Goal: Information Seeking & Learning: Check status

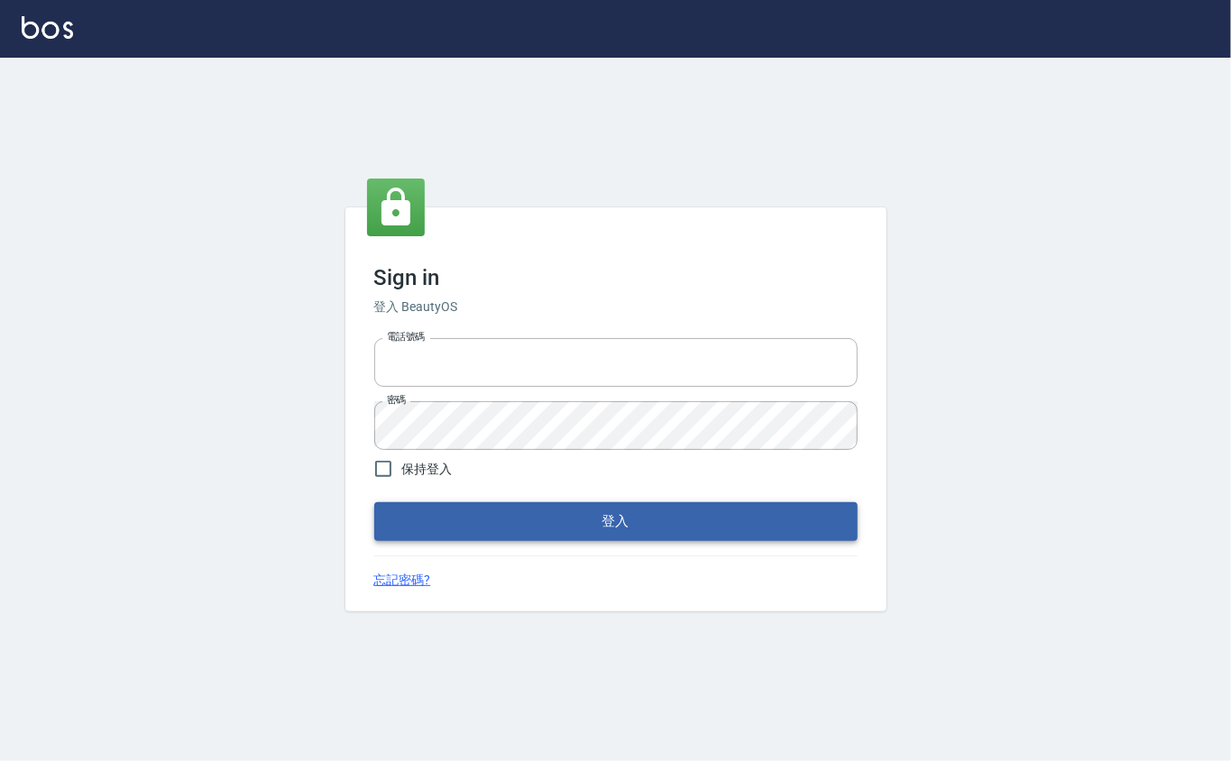
type input "0912271117"
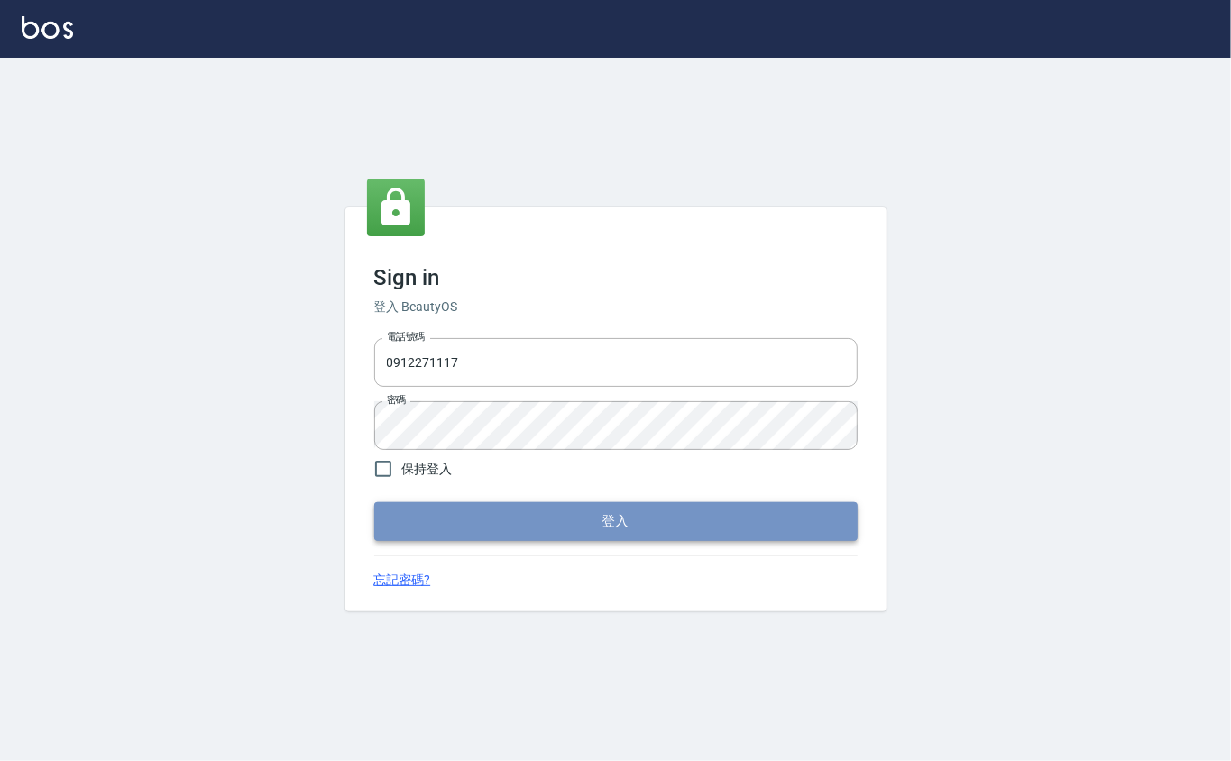
click at [529, 512] on button "登入" at bounding box center [616, 521] width 484 height 38
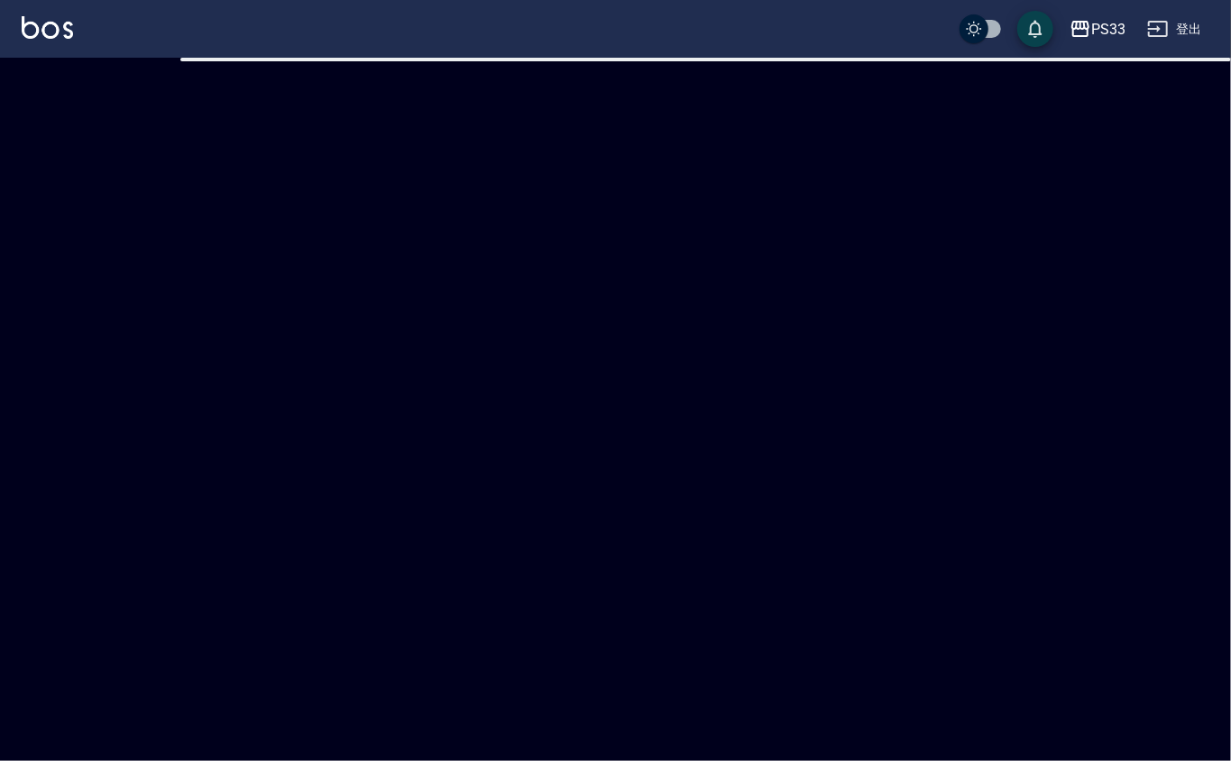
checkbox input "true"
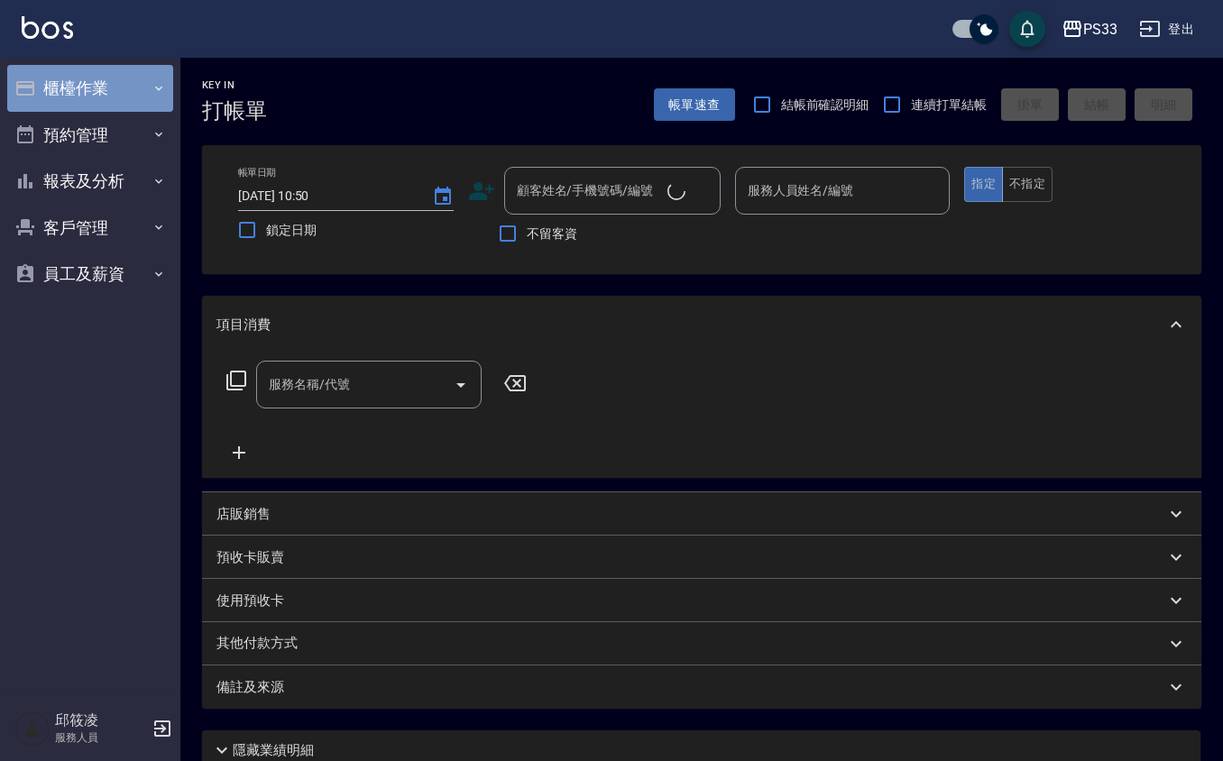
click at [150, 84] on button "櫃檯作業" at bounding box center [90, 88] width 166 height 47
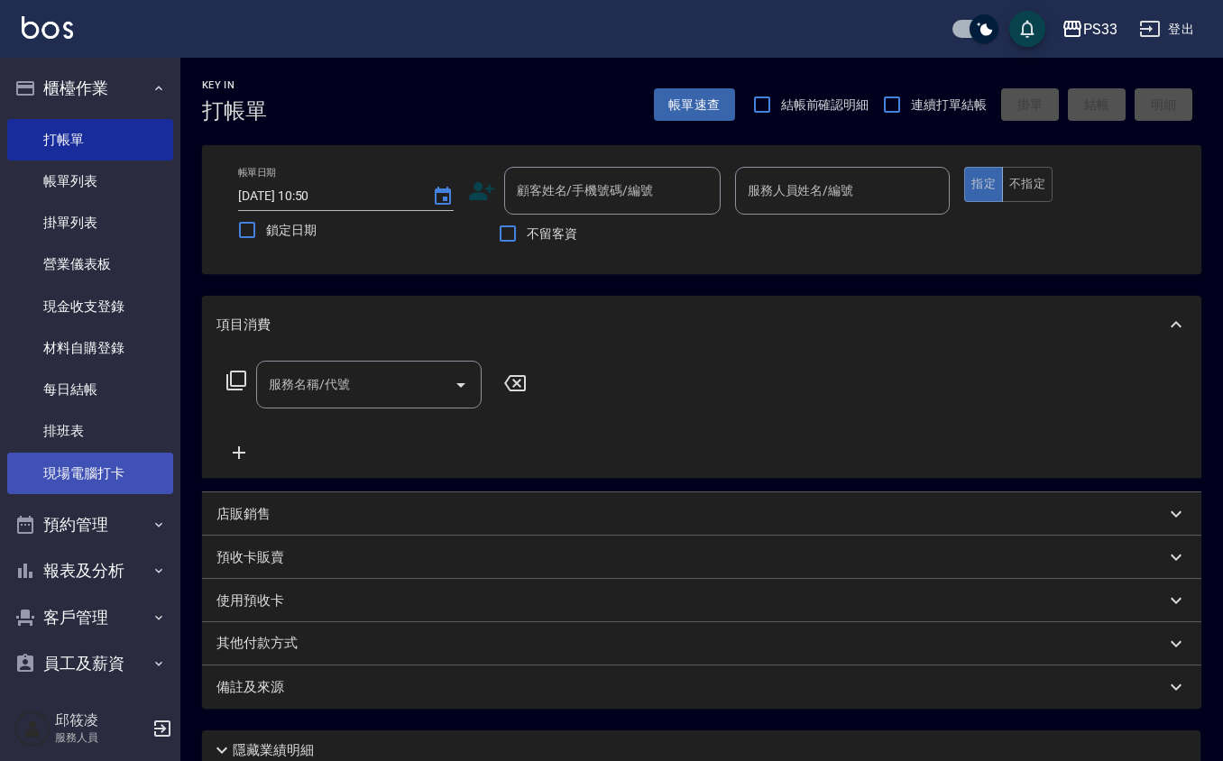
click at [96, 471] on link "現場電腦打卡" at bounding box center [90, 473] width 166 height 41
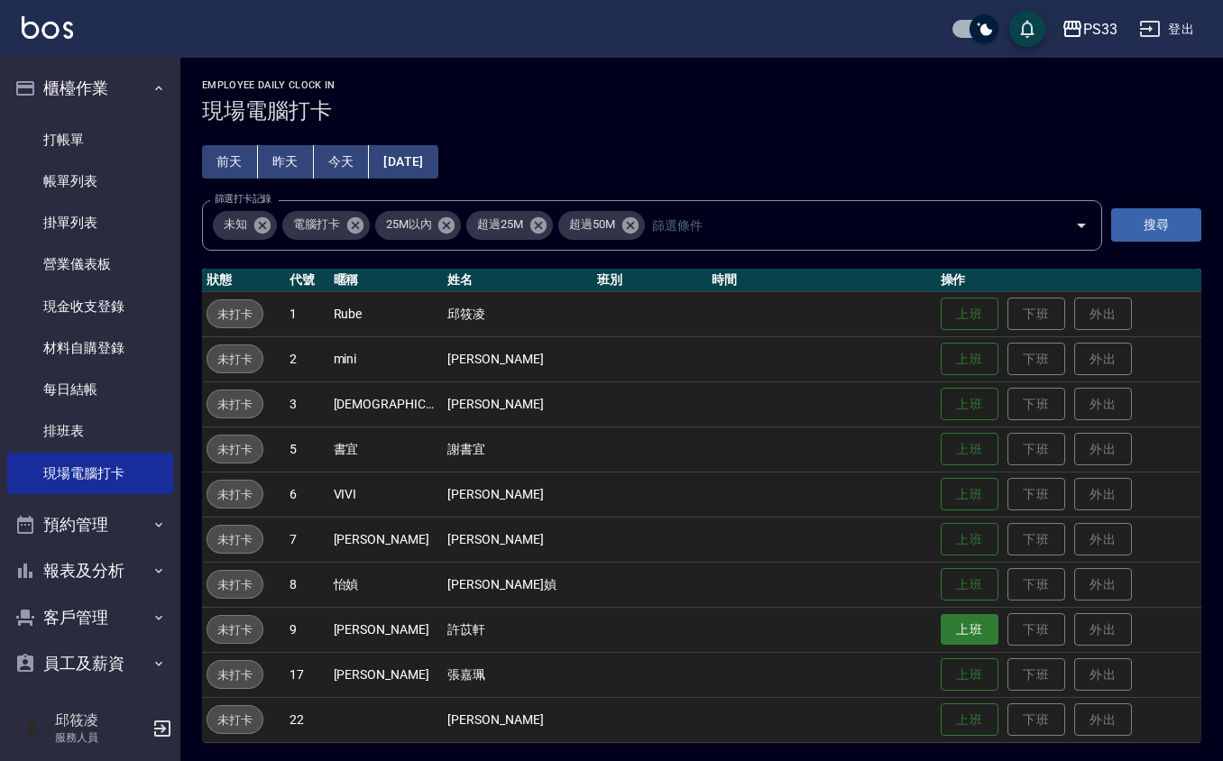
click at [954, 622] on button "上班" at bounding box center [970, 630] width 58 height 32
click at [958, 402] on button "上班" at bounding box center [970, 405] width 58 height 32
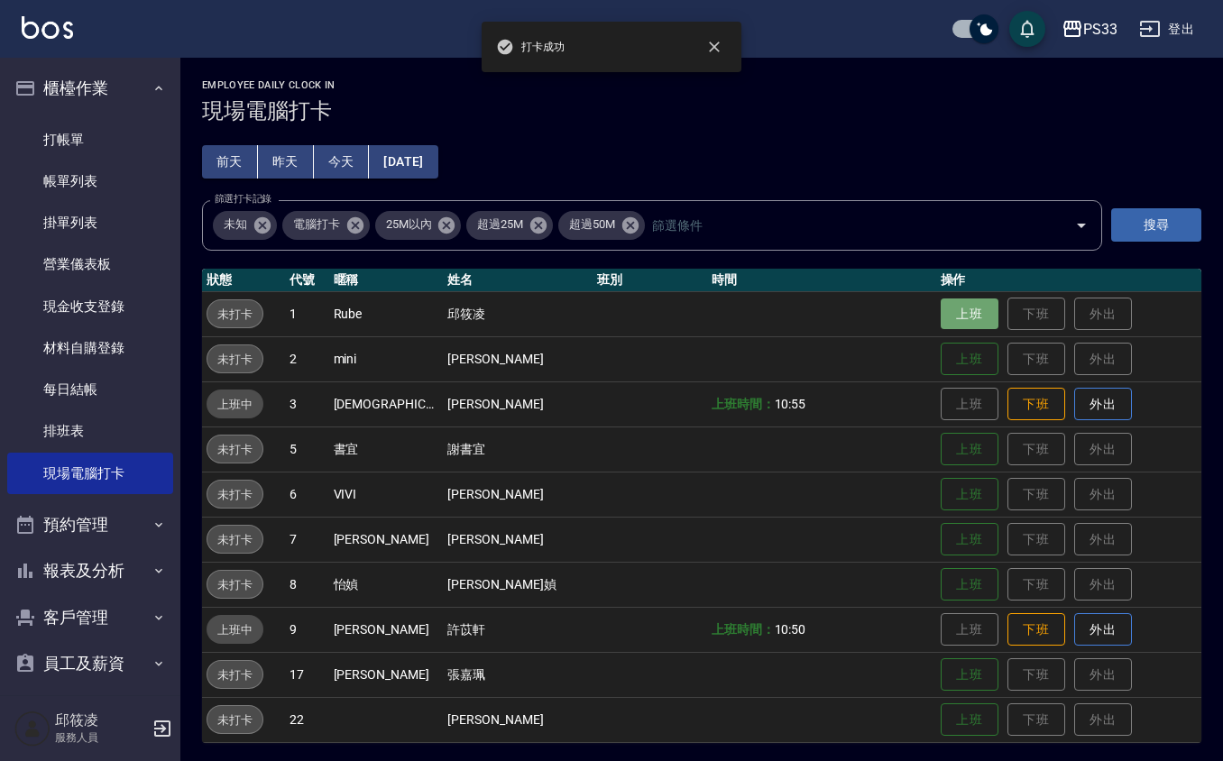
click at [957, 321] on button "上班" at bounding box center [970, 315] width 58 height 32
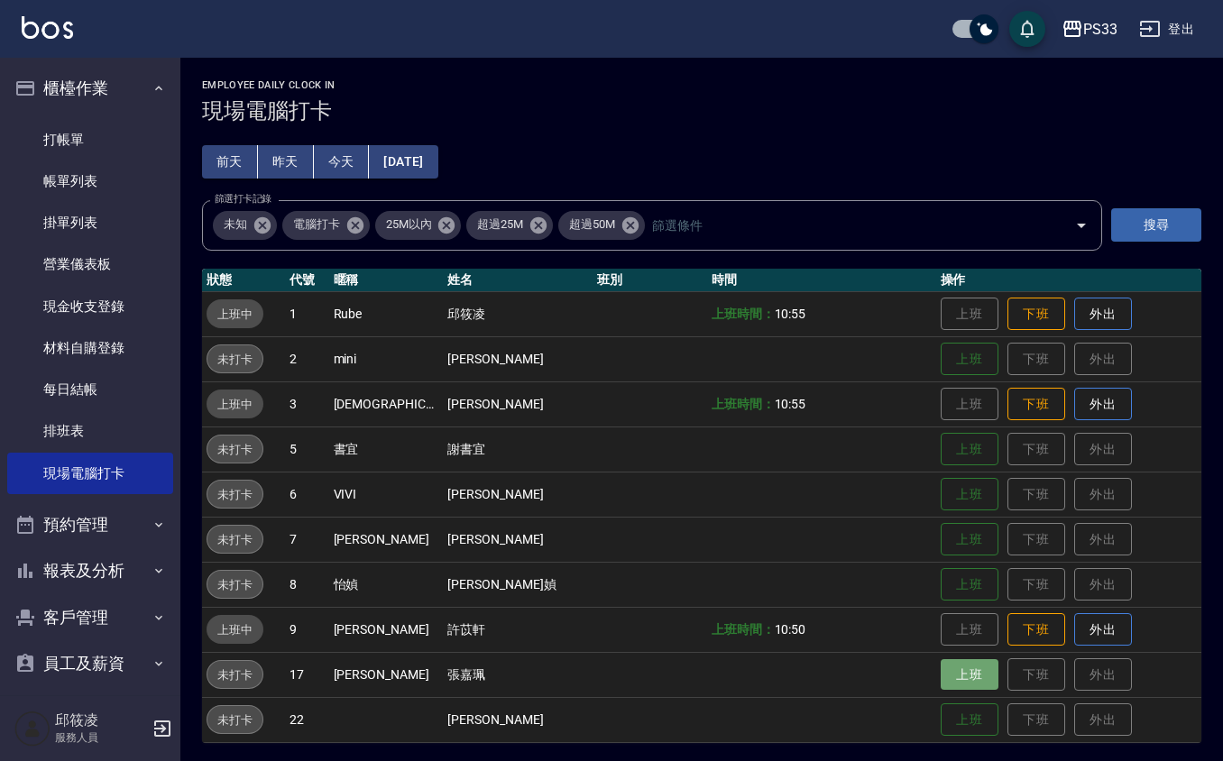
click at [941, 673] on button "上班" at bounding box center [970, 675] width 58 height 32
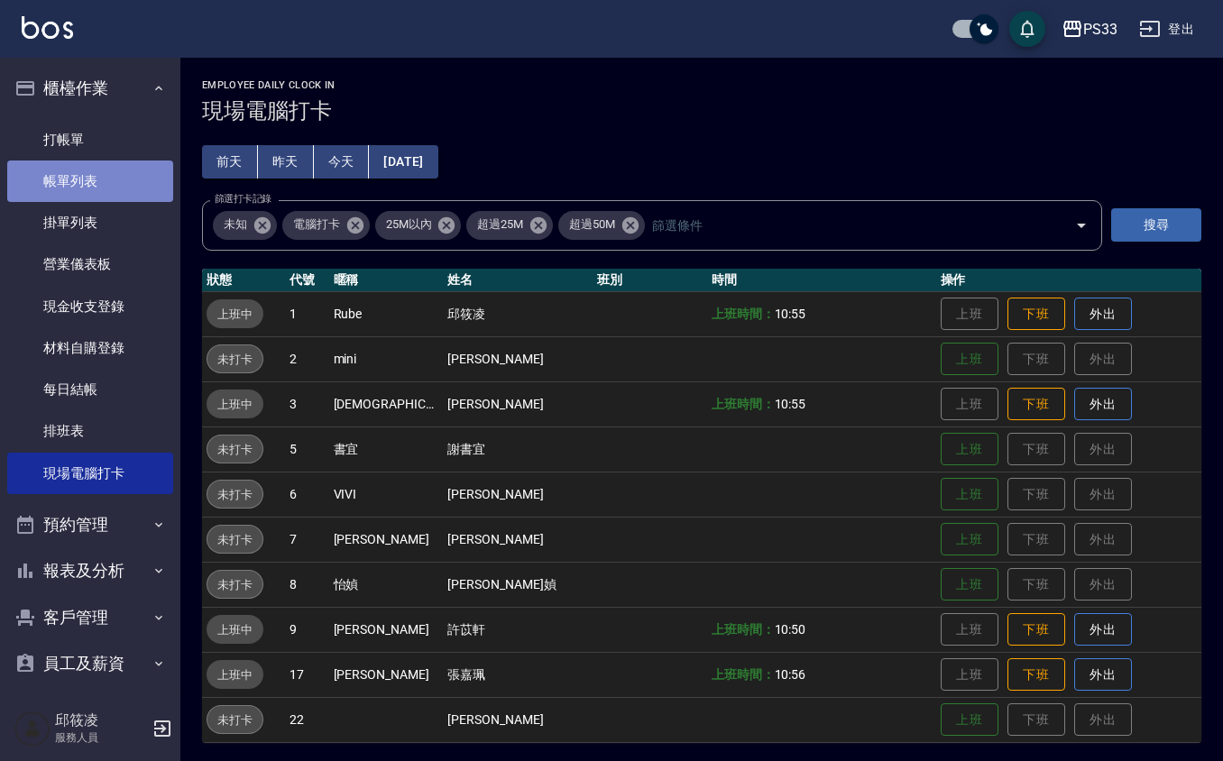
click at [98, 196] on link "帳單列表" at bounding box center [90, 181] width 166 height 41
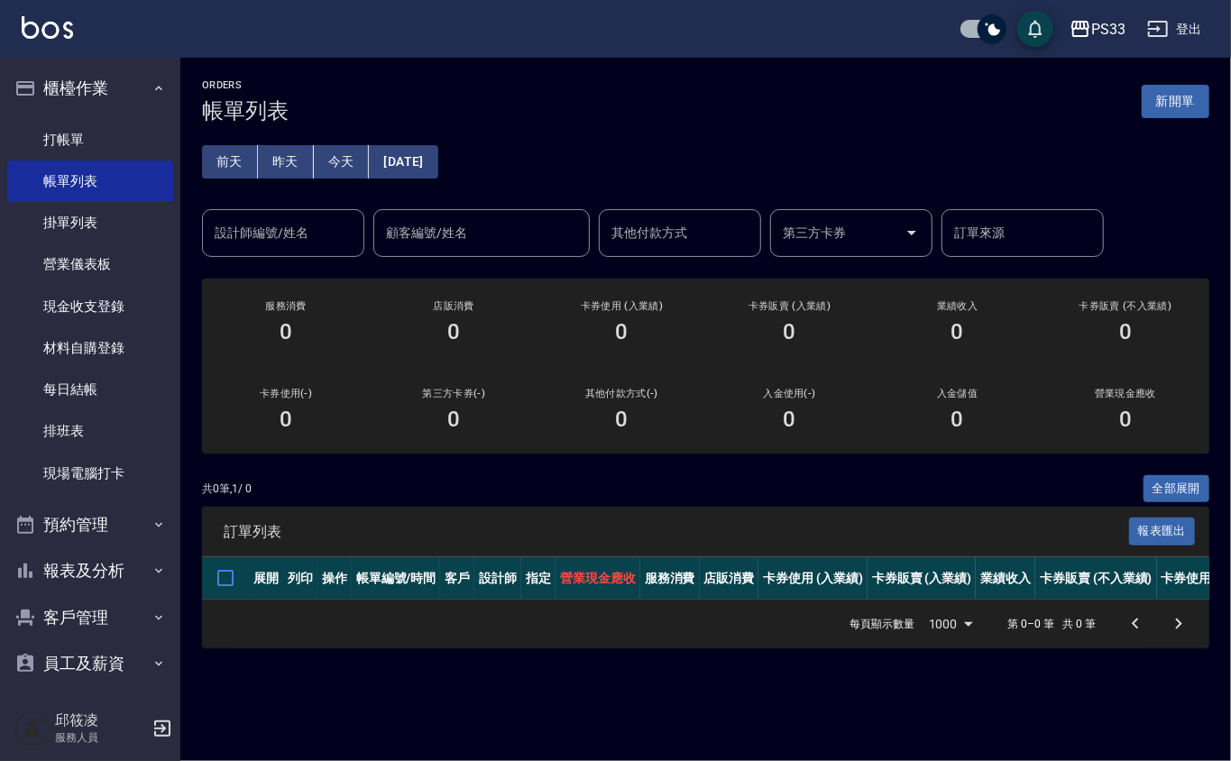
click at [300, 166] on button "昨天" at bounding box center [286, 161] width 56 height 33
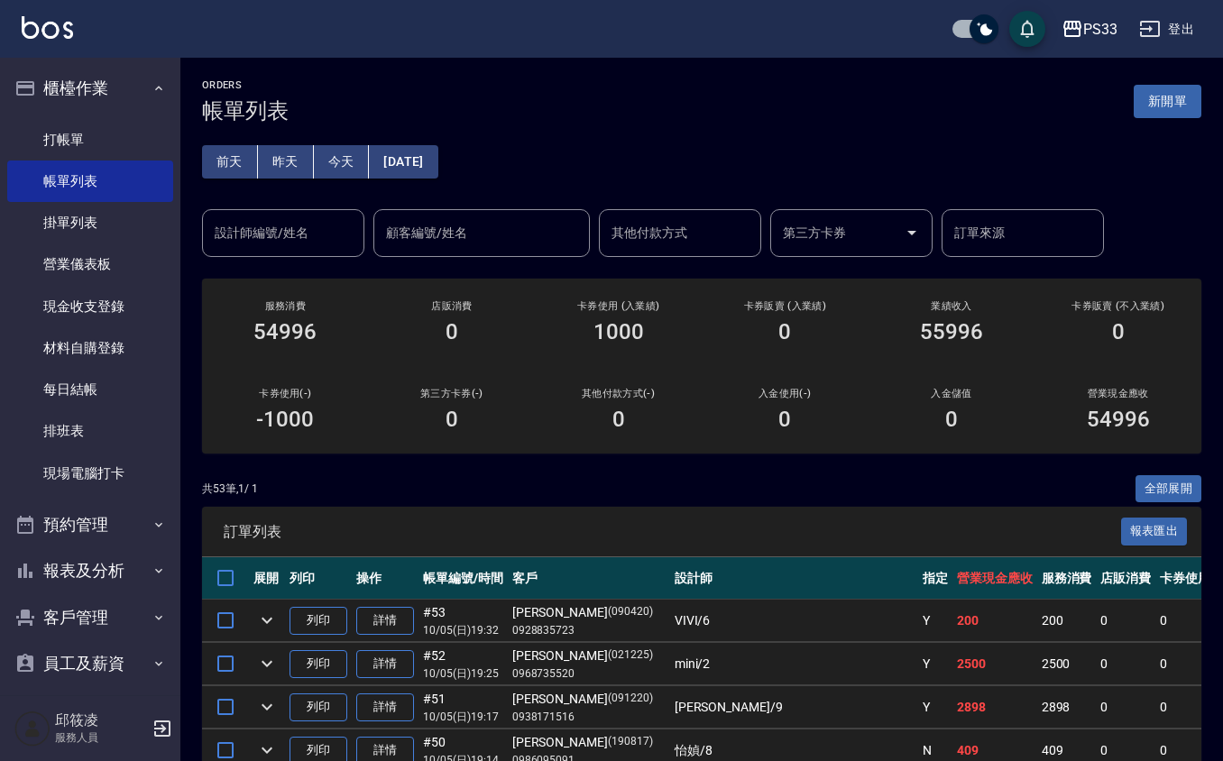
drag, startPoint x: 1050, startPoint y: 20, endPoint x: 777, endPoint y: 143, distance: 299.6
click at [777, 143] on div "[DATE] [DATE] [DATE] [DATE] 設計師編號/姓名 設計師編號/姓名 顧客編號/姓名 顧客編號/姓名 其他付款方式 其他付款方式 第三方…" at bounding box center [702, 191] width 1000 height 134
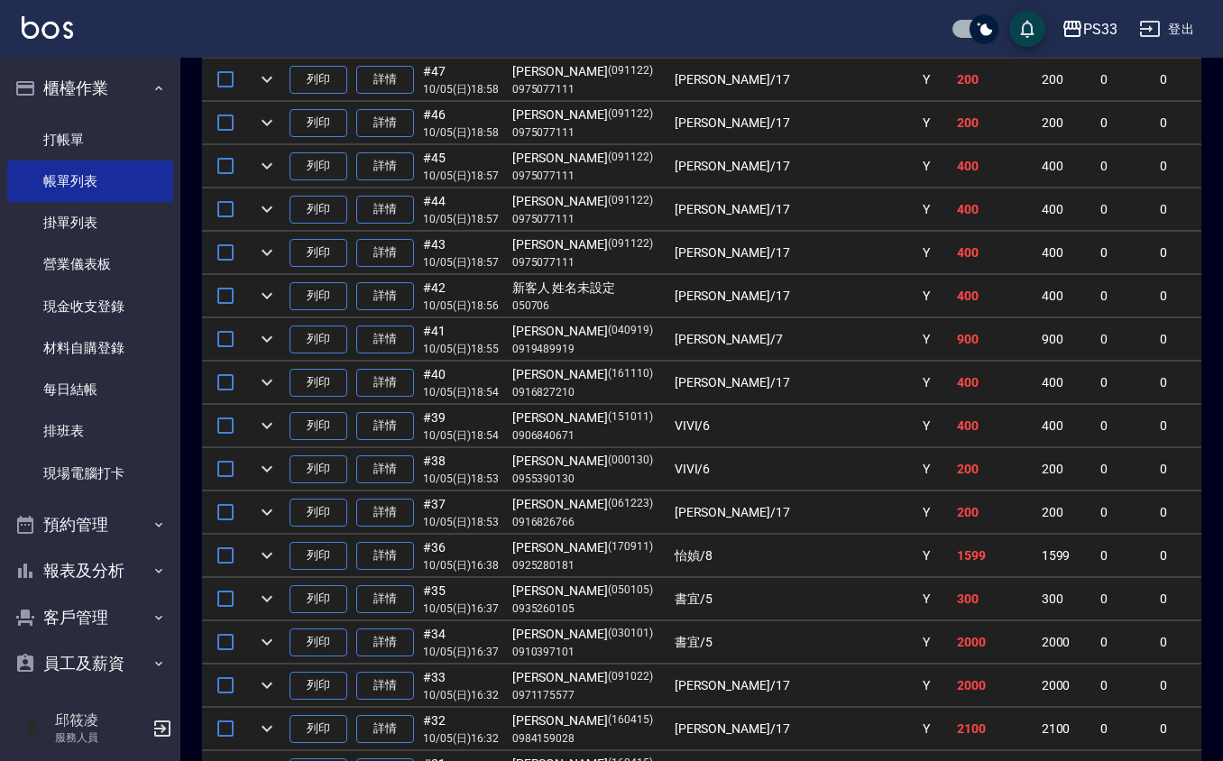
scroll to position [842, 0]
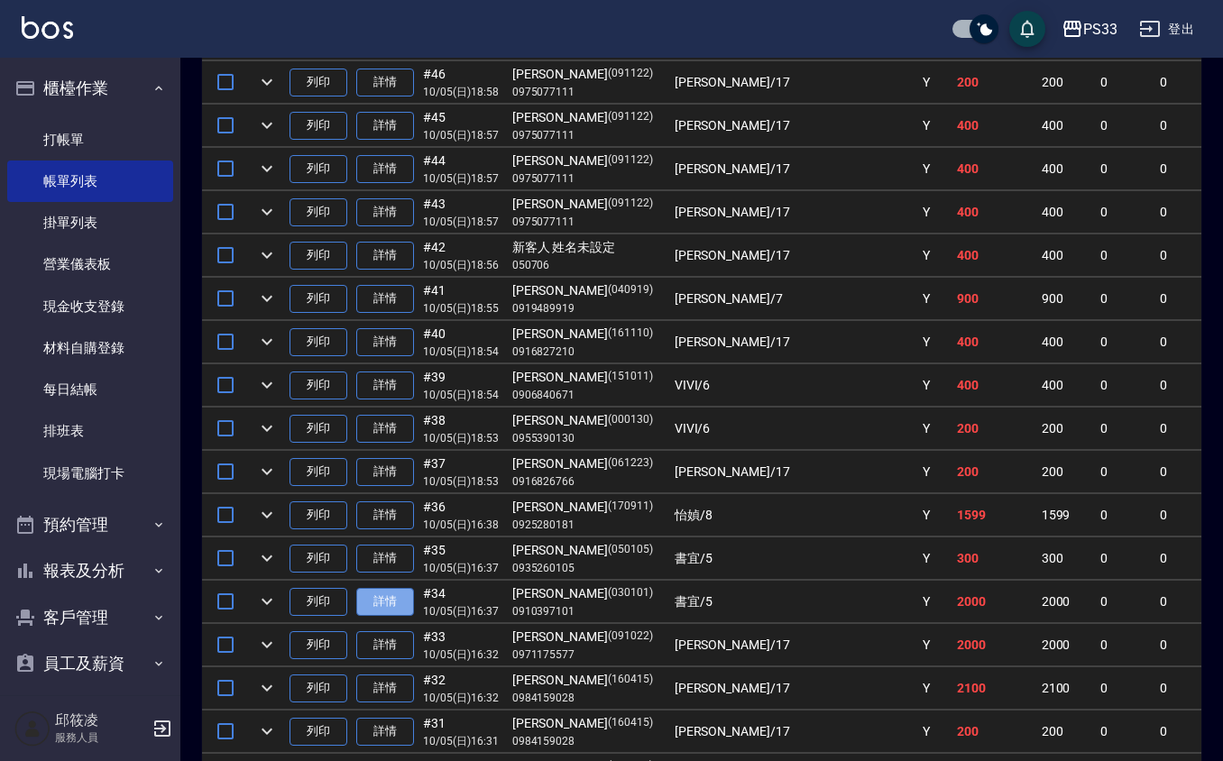
click at [372, 606] on link "詳情" at bounding box center [385, 602] width 58 height 28
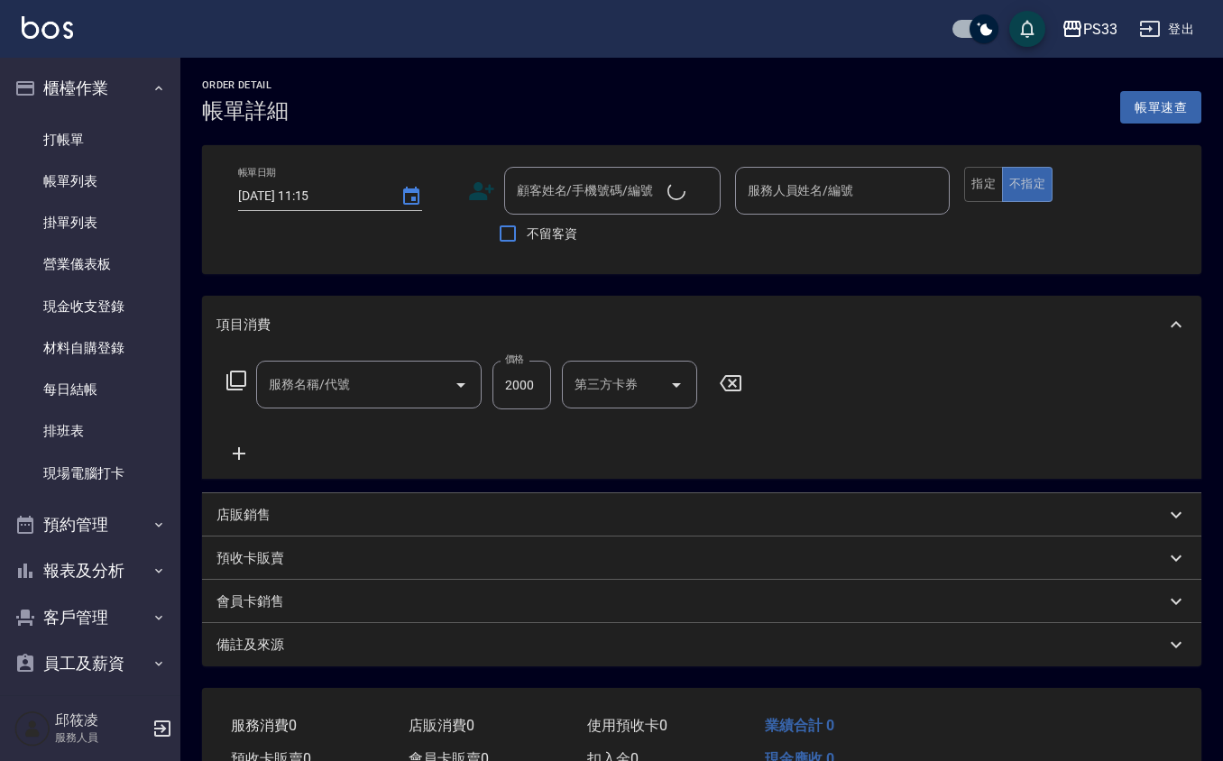
type input "設計燙髮(302)"
type input "[DATE] 16:37"
type input "書宜-5"
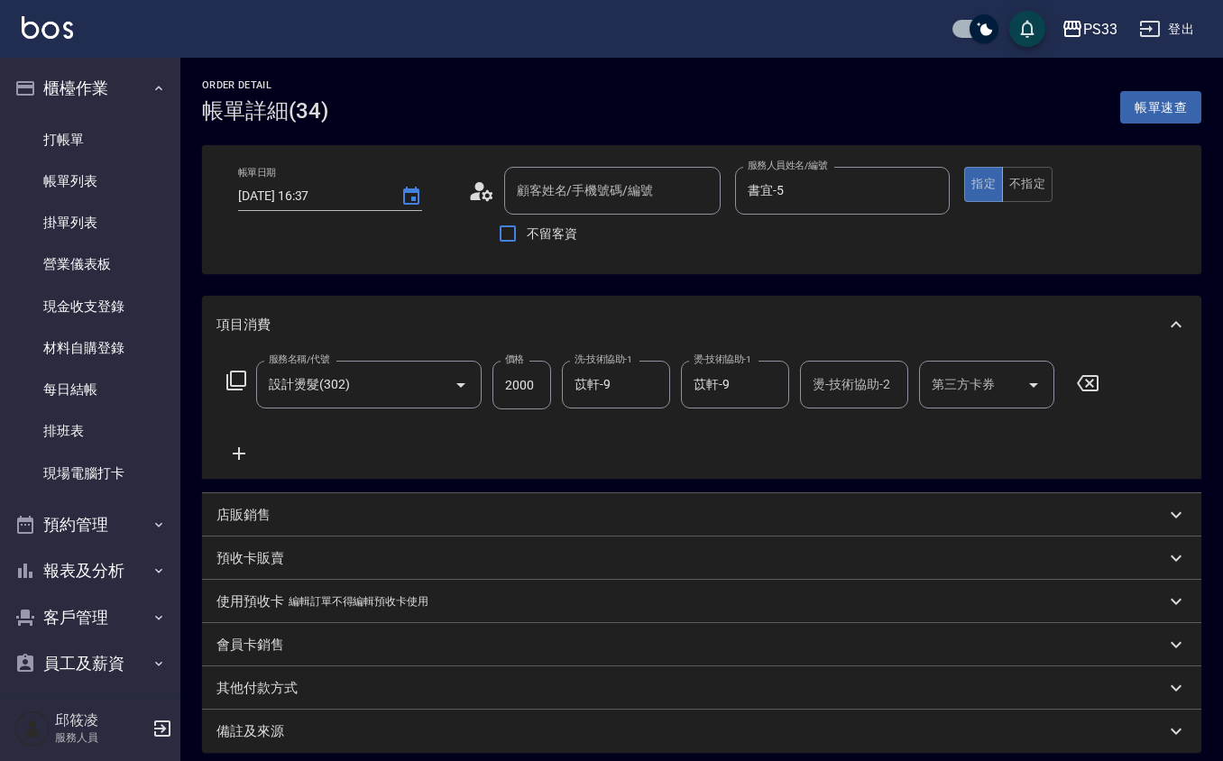
type input "[PERSON_NAME]/0910397101/030101"
click at [438, 369] on div at bounding box center [448, 385] width 51 height 48
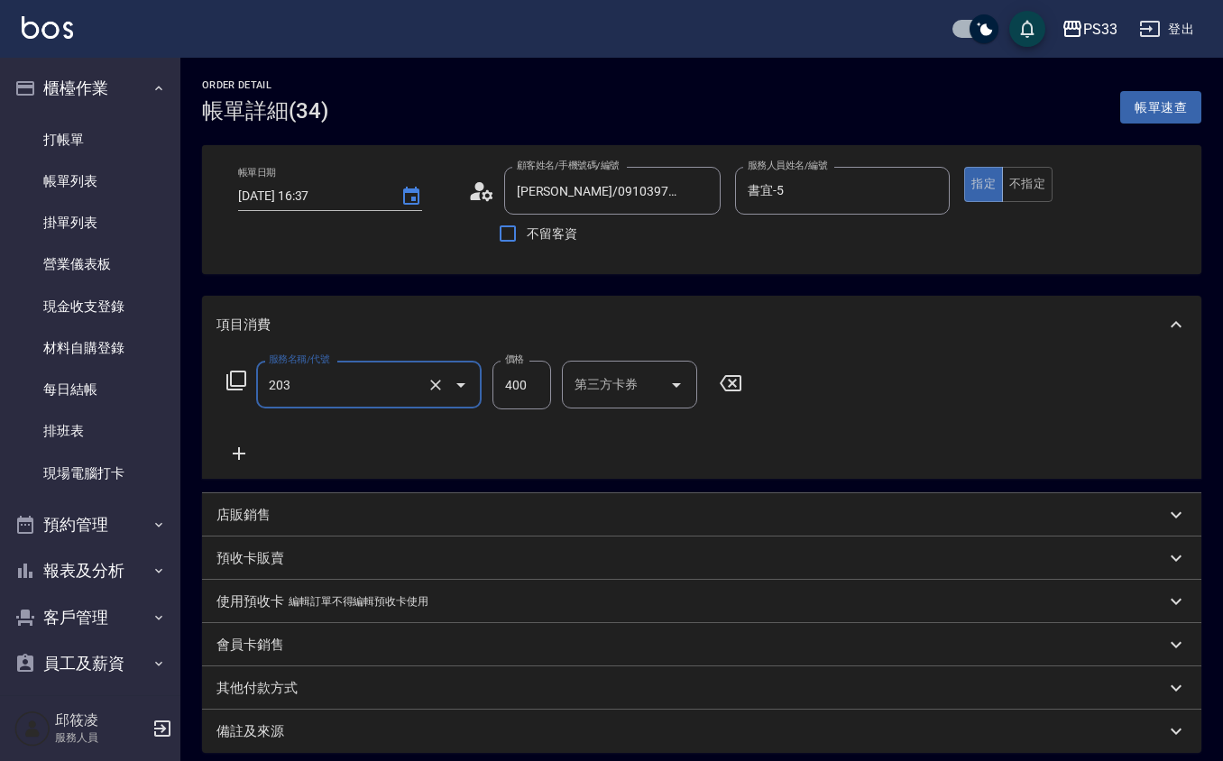
type input "指定單剪(203)"
type input "300"
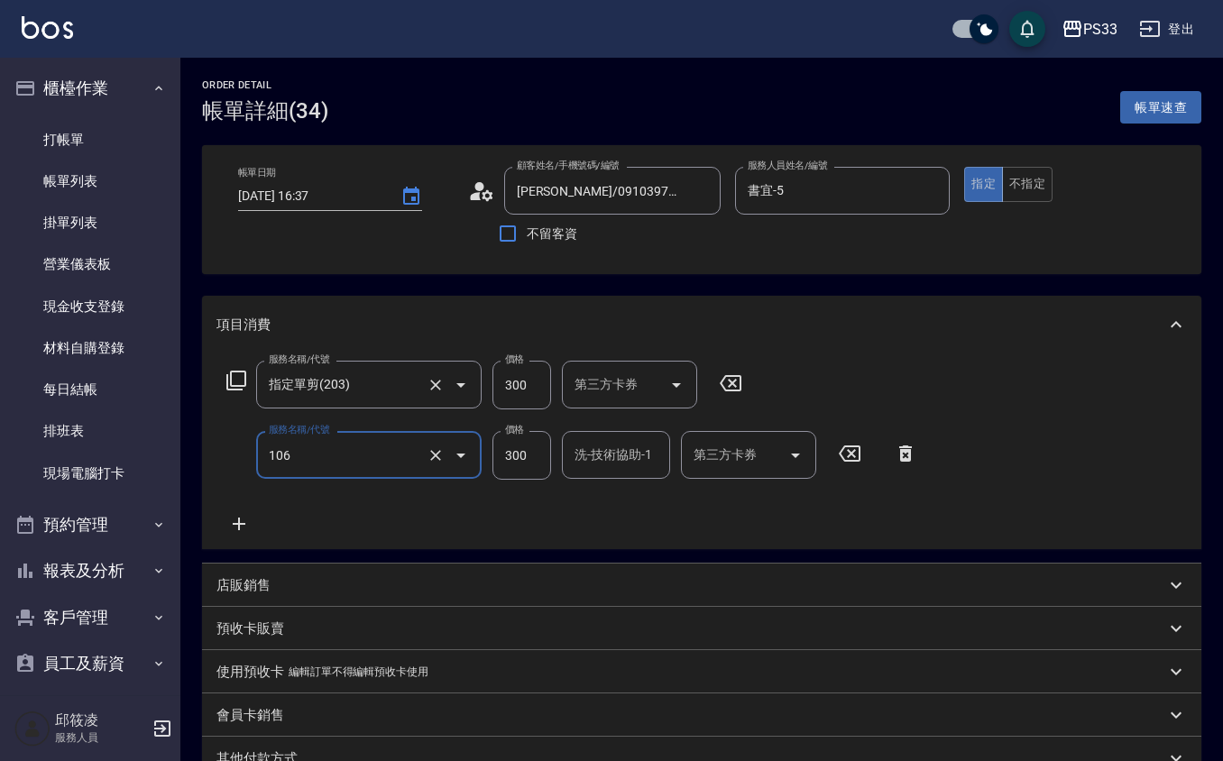
type input "洗髮(106)"
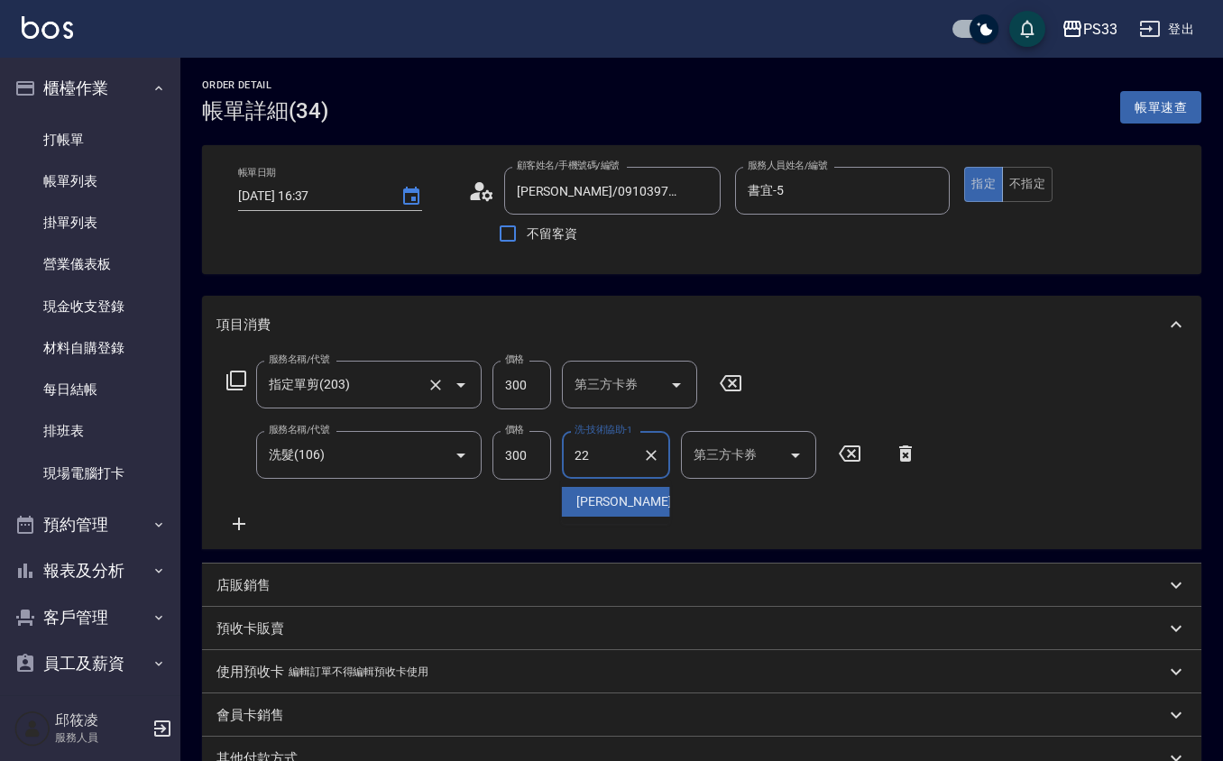
type input "[PERSON_NAME]-22"
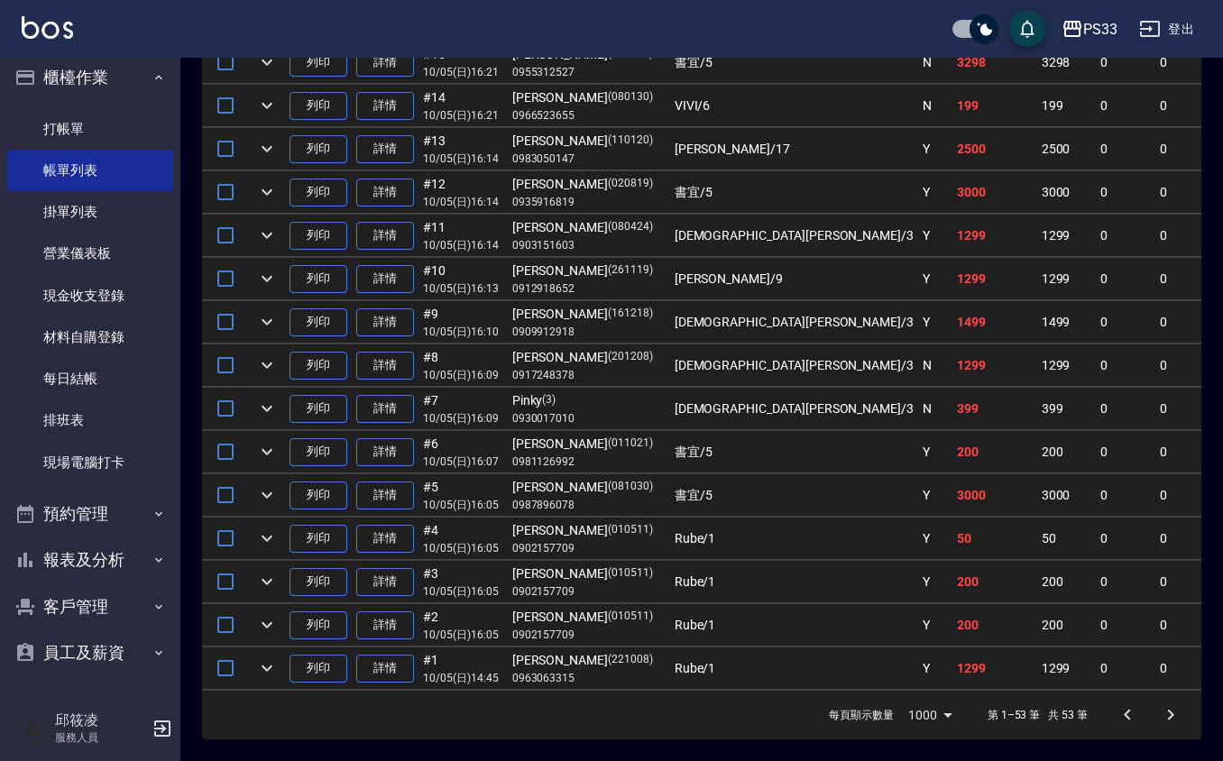
scroll to position [13, 0]
click at [59, 561] on button "報表及分析" at bounding box center [90, 558] width 166 height 47
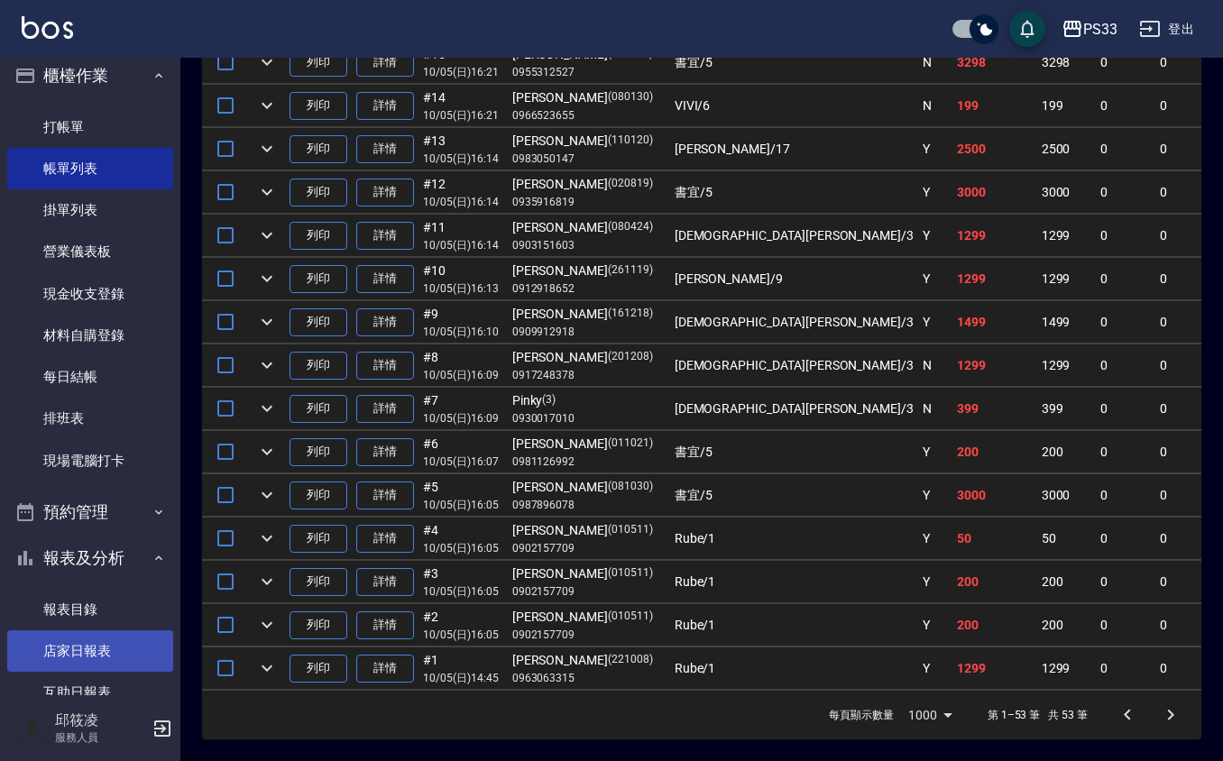
click at [70, 651] on link "店家日報表" at bounding box center [90, 651] width 166 height 41
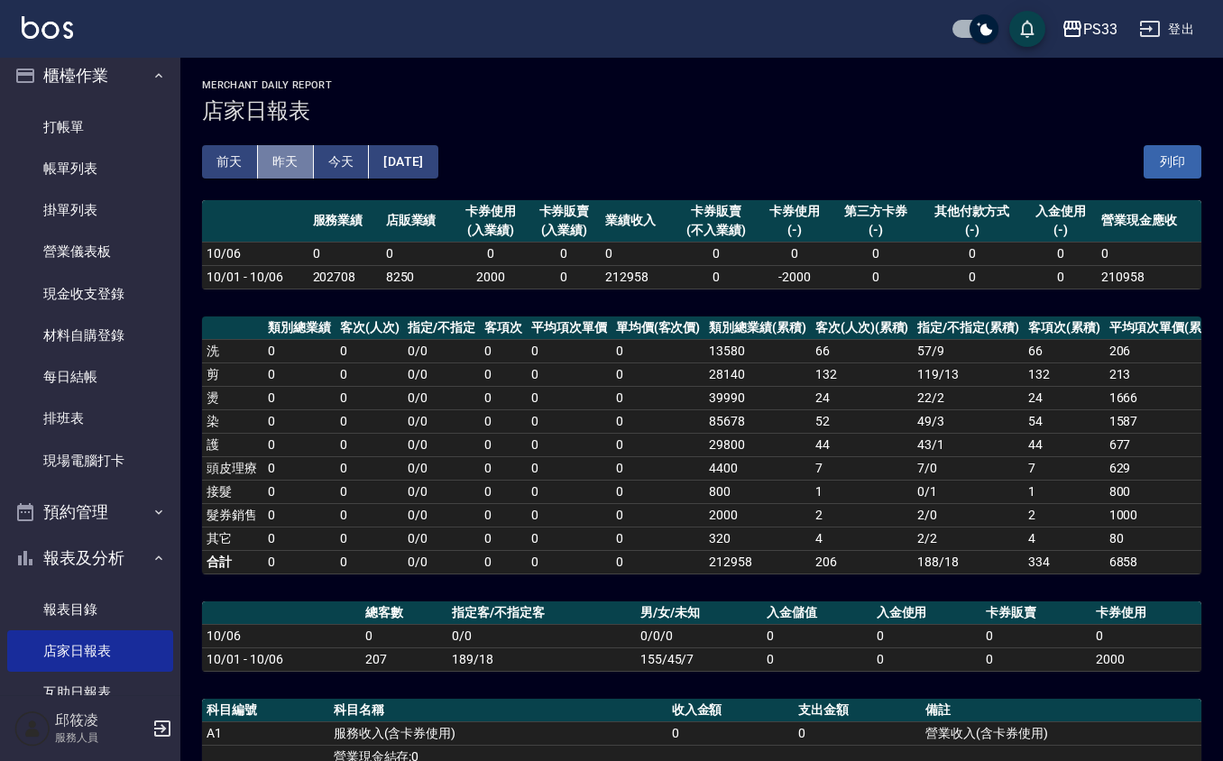
click at [290, 171] on button "昨天" at bounding box center [286, 161] width 56 height 33
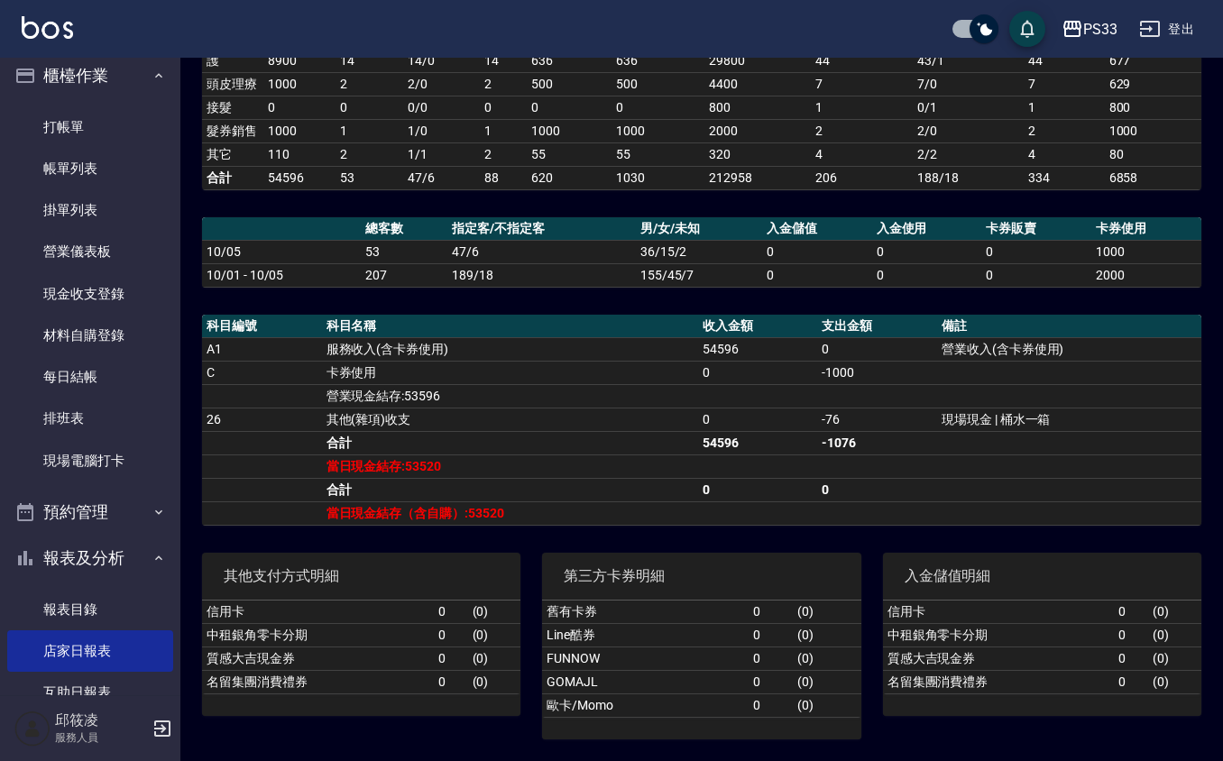
scroll to position [411, 0]
